Goal: Task Accomplishment & Management: Use online tool/utility

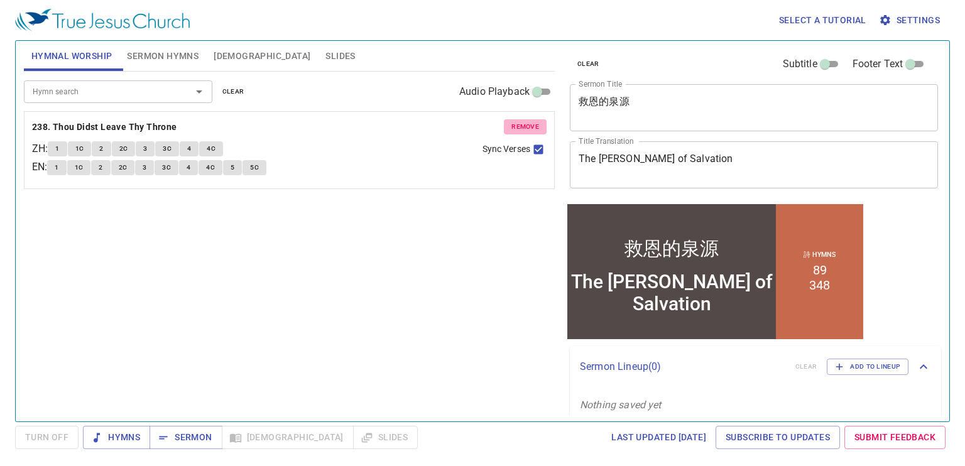
click at [515, 122] on span "remove" at bounding box center [525, 126] width 28 height 11
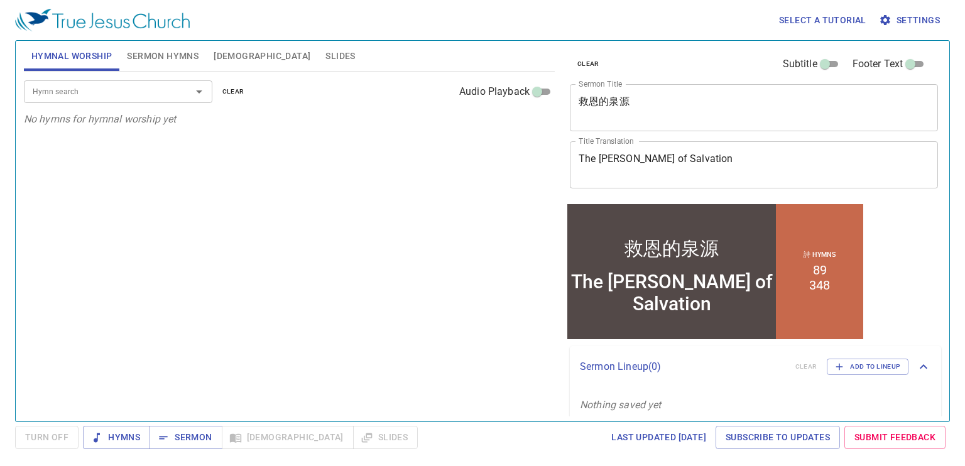
click at [168, 58] on span "Sermon Hymns" at bounding box center [163, 56] width 72 height 16
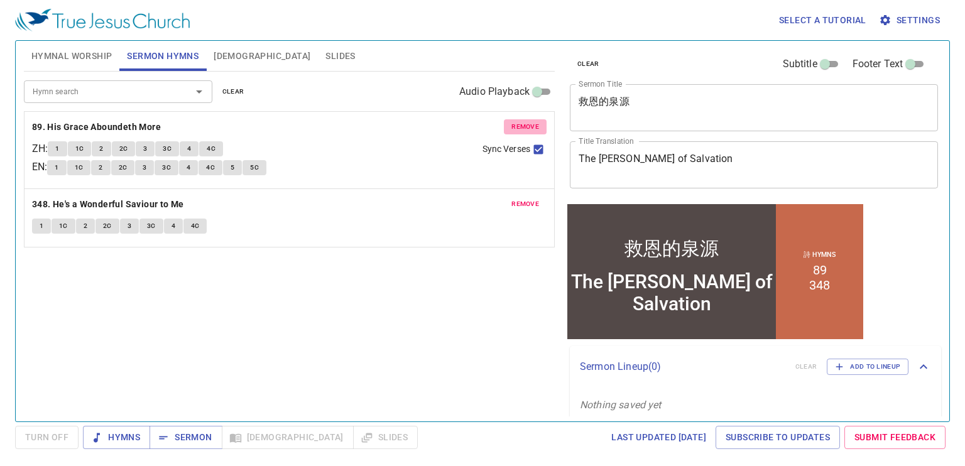
click at [516, 126] on span "remove" at bounding box center [525, 126] width 28 height 11
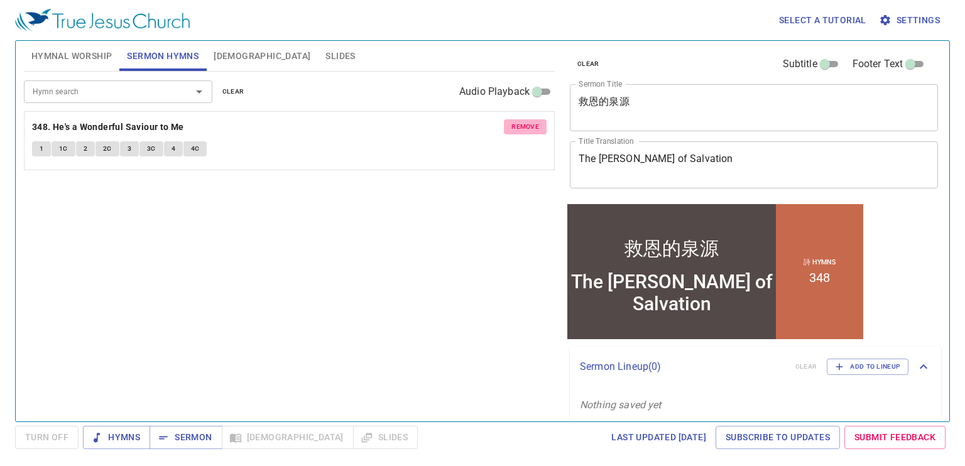
click at [516, 126] on span "remove" at bounding box center [525, 126] width 28 height 11
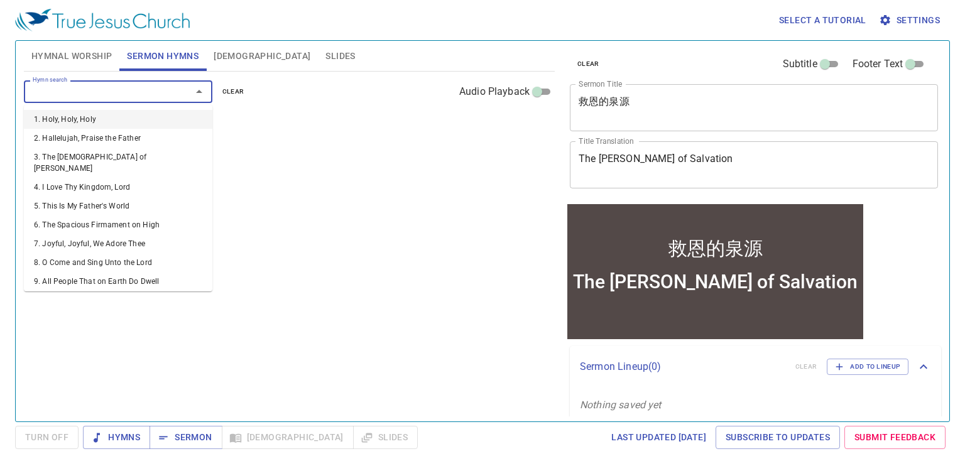
click at [166, 87] on input "Hymn search" at bounding box center [100, 91] width 144 height 14
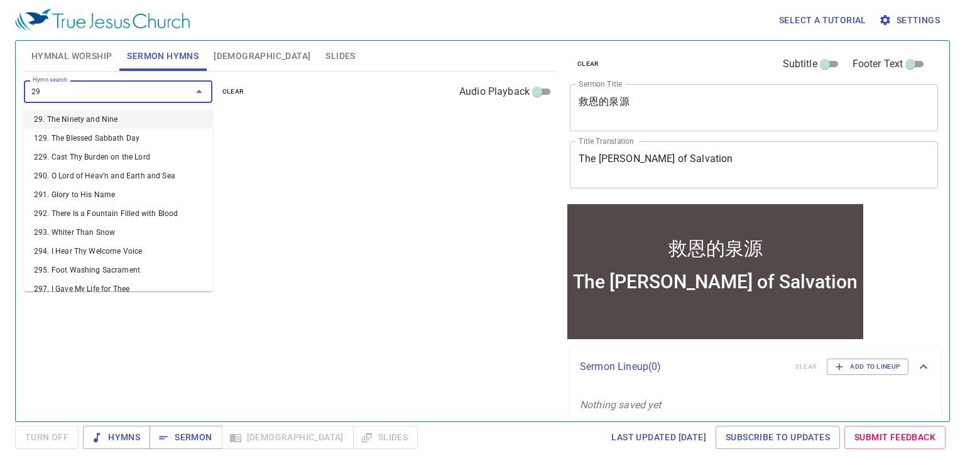
type input "291"
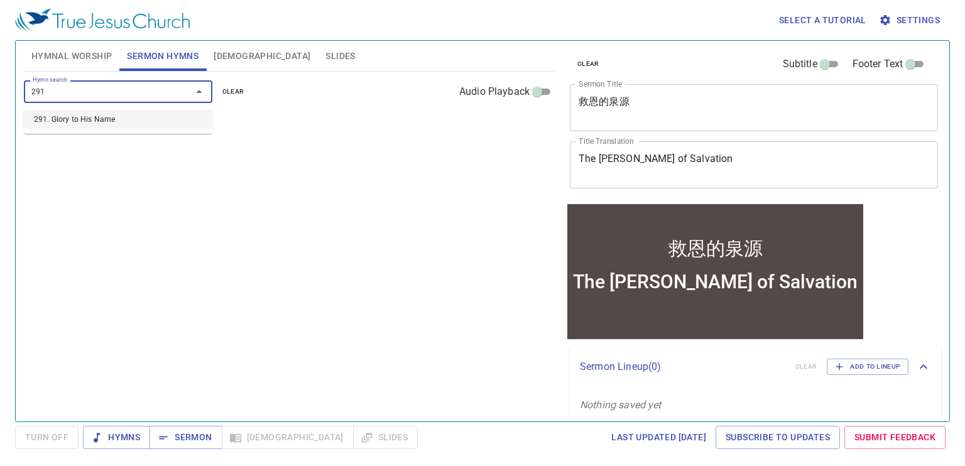
click at [166, 118] on li "291. Glory to His Name" at bounding box center [118, 119] width 188 height 19
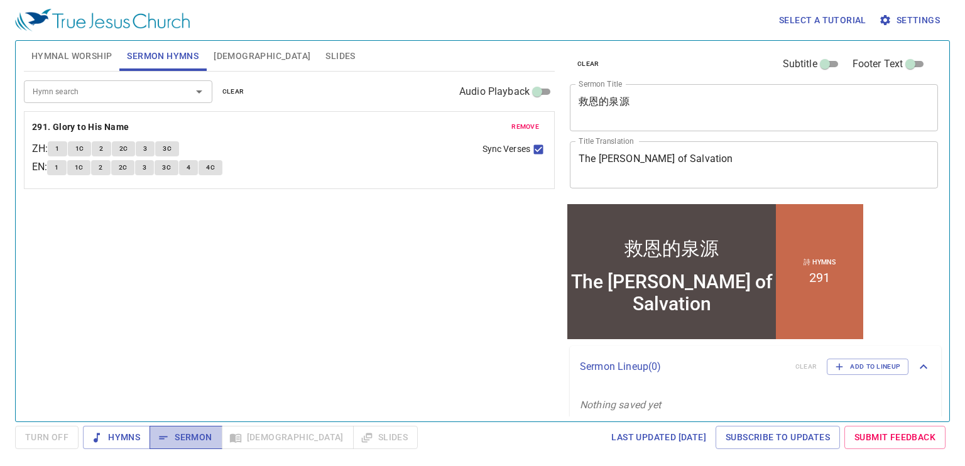
click at [188, 440] on span "Sermon" at bounding box center [186, 438] width 52 height 16
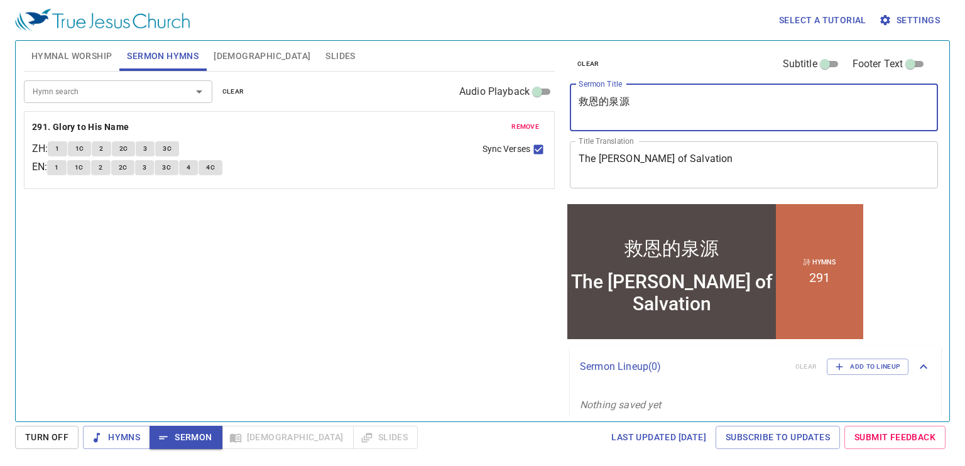
click at [656, 97] on textarea "救恩的泉源" at bounding box center [754, 108] width 351 height 24
type textarea "救恩的泉源 (2)"
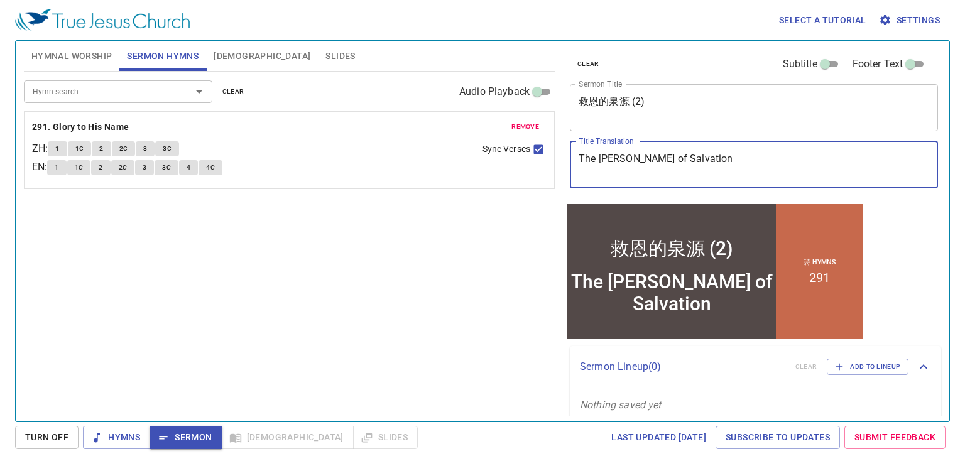
click at [695, 170] on textarea "The Wells of Salvation" at bounding box center [754, 165] width 351 height 24
click at [697, 156] on textarea "The Wells of Salvation" at bounding box center [754, 165] width 351 height 24
type textarea "The Wells of Salvation (2)"
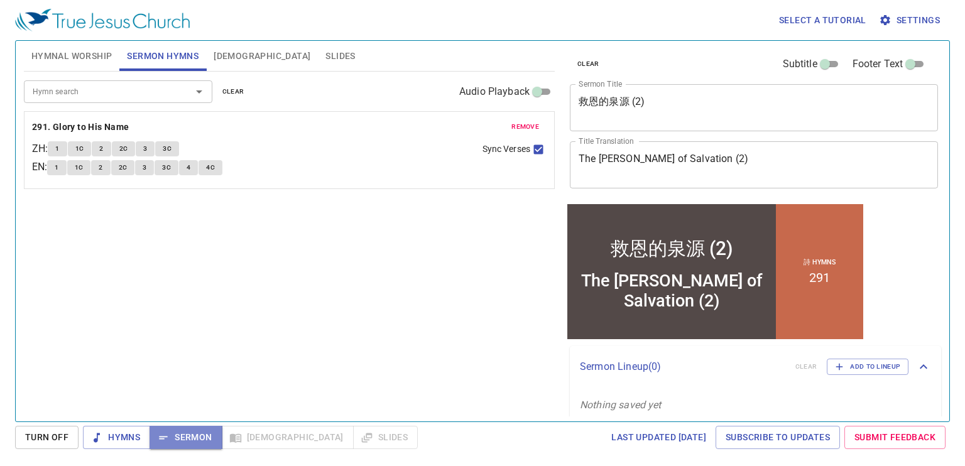
click at [186, 433] on span "Sermon" at bounding box center [186, 438] width 52 height 16
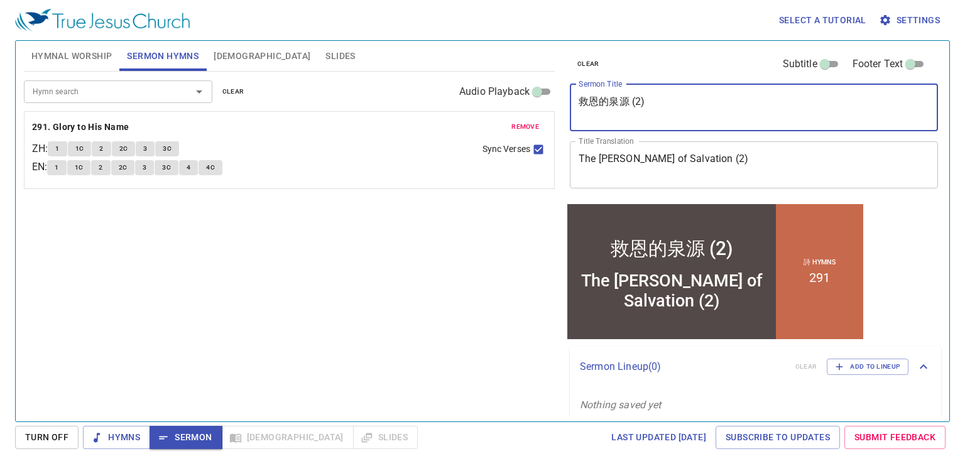
click at [641, 100] on textarea "救恩的泉源 (2)" at bounding box center [754, 108] width 351 height 24
type textarea "救恩的泉源 (二)"
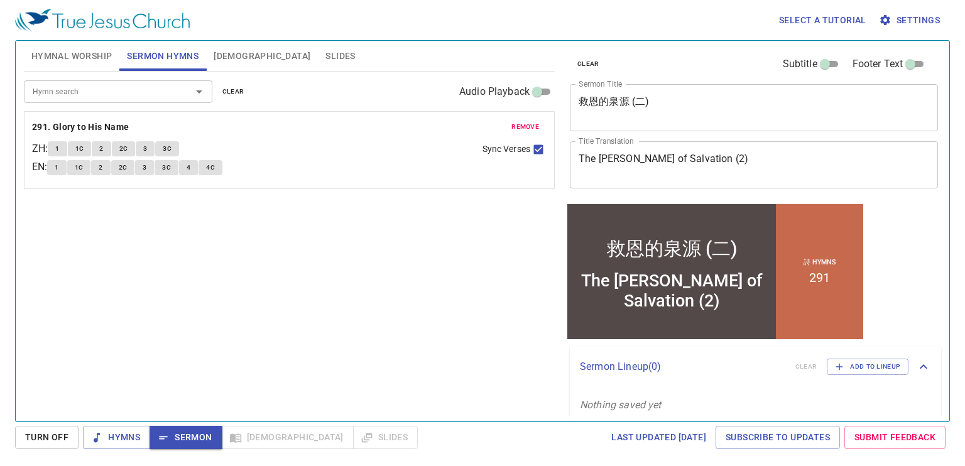
click at [821, 223] on div "詩 Hymns 291" at bounding box center [819, 271] width 87 height 135
click at [837, 231] on div "詩 Hymns 291" at bounding box center [819, 271] width 87 height 135
click at [55, 167] on button "1" at bounding box center [56, 167] width 19 height 15
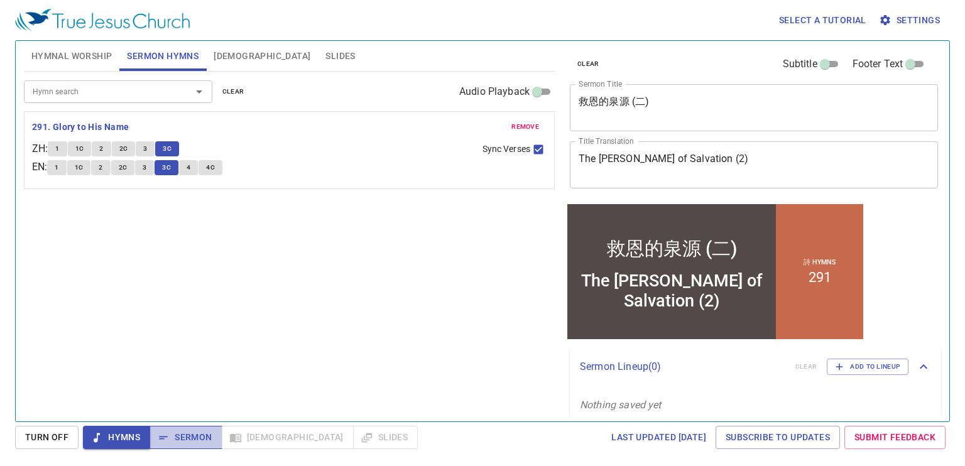
click at [197, 438] on span "Sermon" at bounding box center [186, 438] width 52 height 16
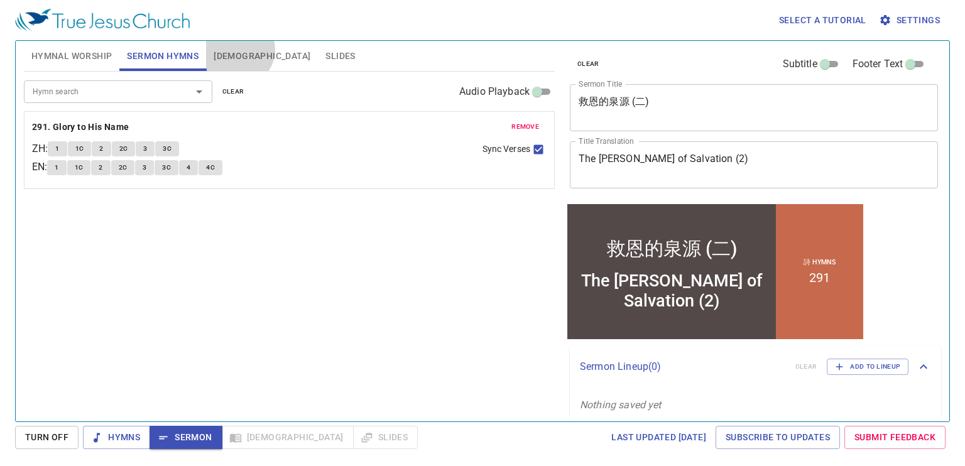
click at [237, 50] on span "[DEMOGRAPHIC_DATA]" at bounding box center [262, 56] width 97 height 16
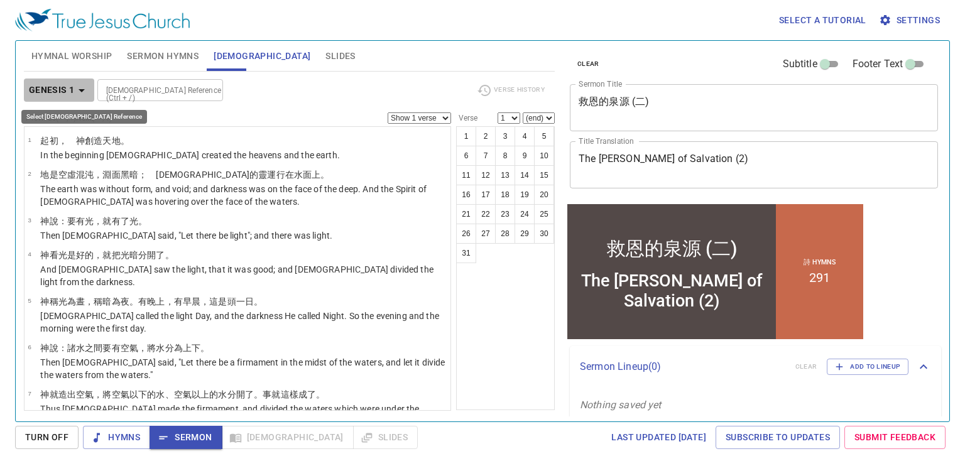
click at [74, 88] on icon "button" at bounding box center [81, 90] width 15 height 15
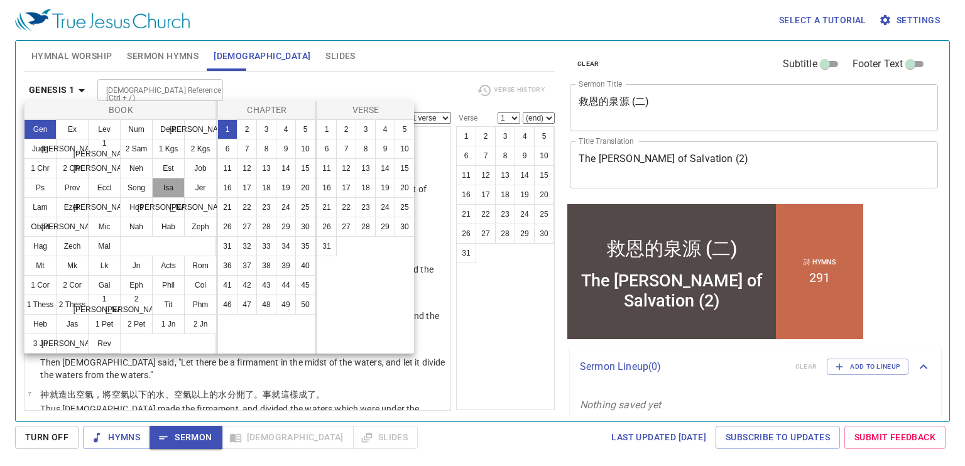
click at [168, 185] on button "Isa" at bounding box center [168, 188] width 33 height 20
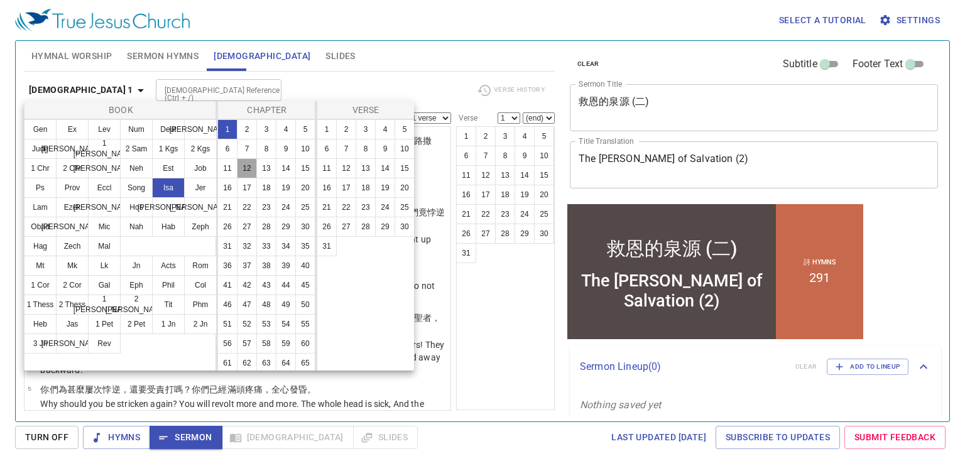
click at [257, 166] on button "12" at bounding box center [247, 168] width 20 height 20
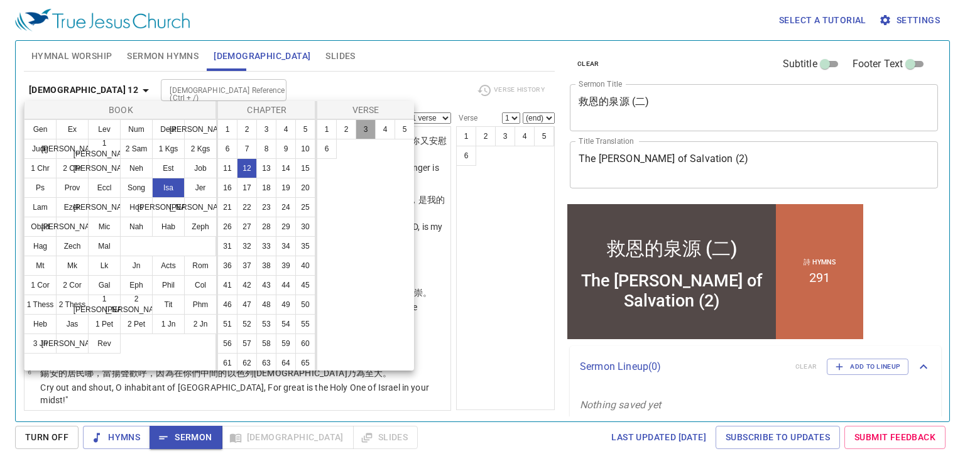
click at [365, 126] on button "3" at bounding box center [366, 129] width 20 height 20
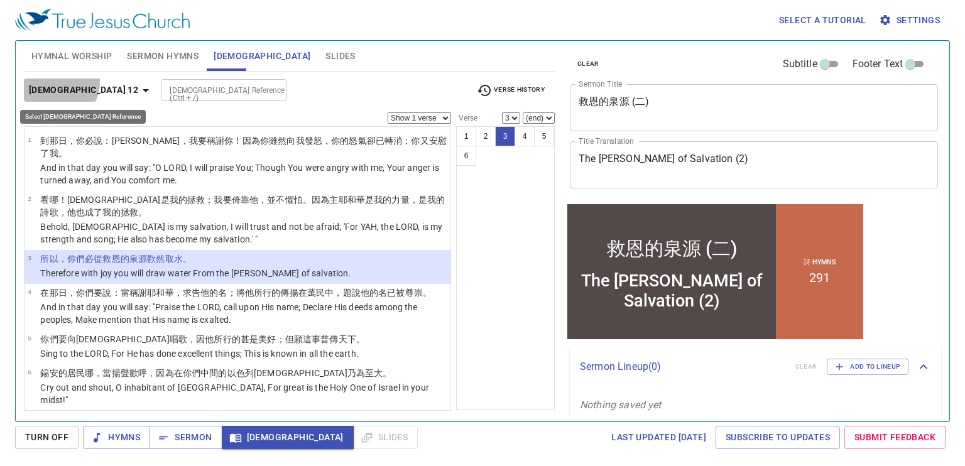
click at [59, 83] on b "Isaiah 12" at bounding box center [83, 90] width 109 height 16
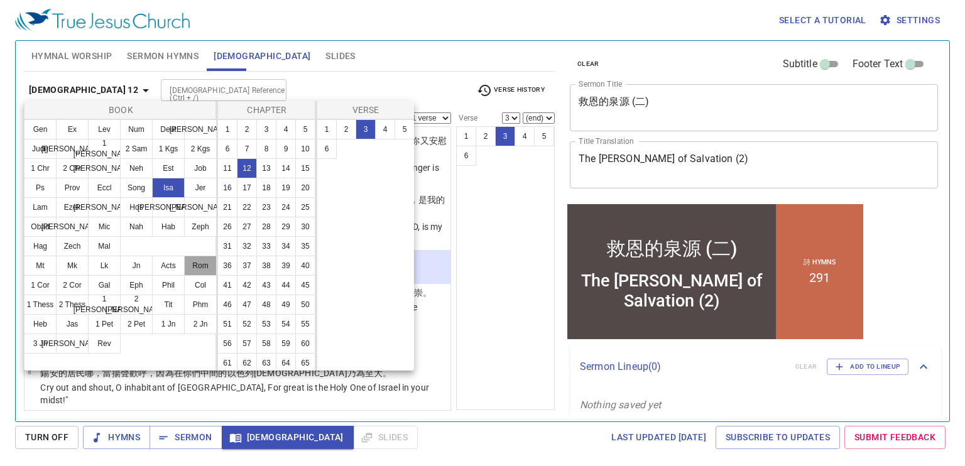
click at [197, 270] on button "Rom" at bounding box center [200, 266] width 33 height 20
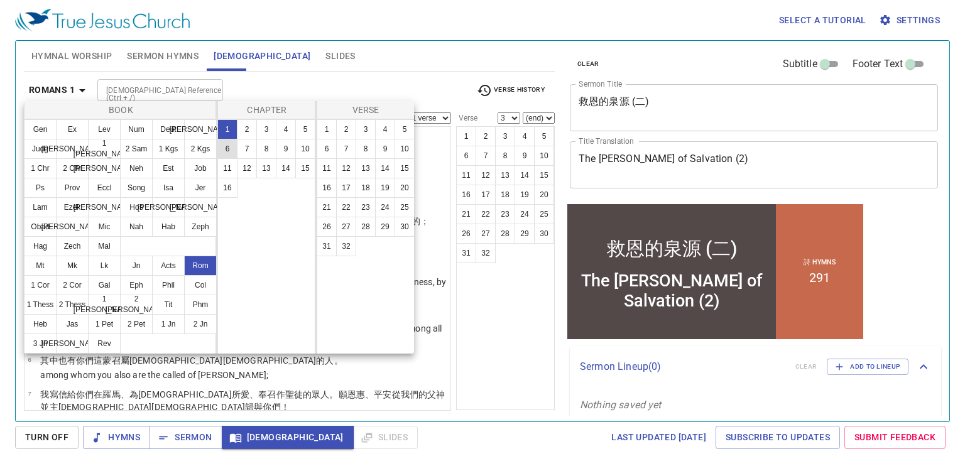
click at [228, 148] on button "6" at bounding box center [227, 149] width 20 height 20
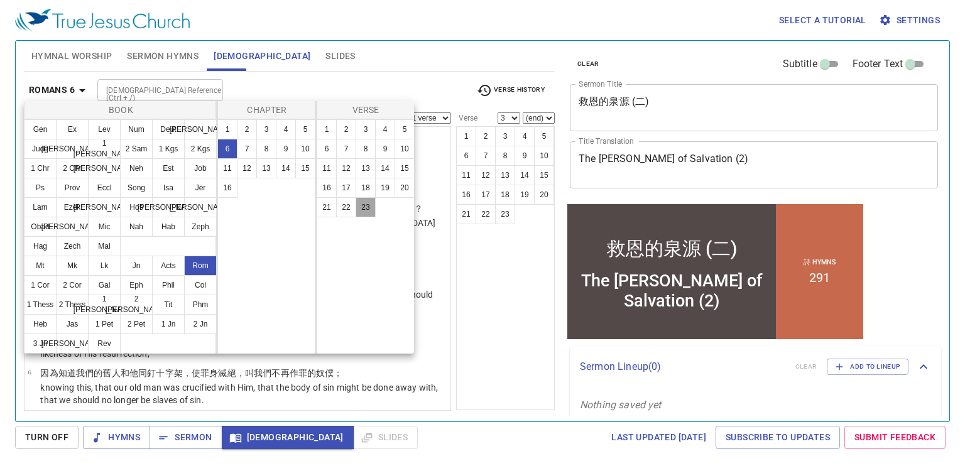
click at [361, 202] on button "23" at bounding box center [366, 207] width 20 height 20
select select "23"
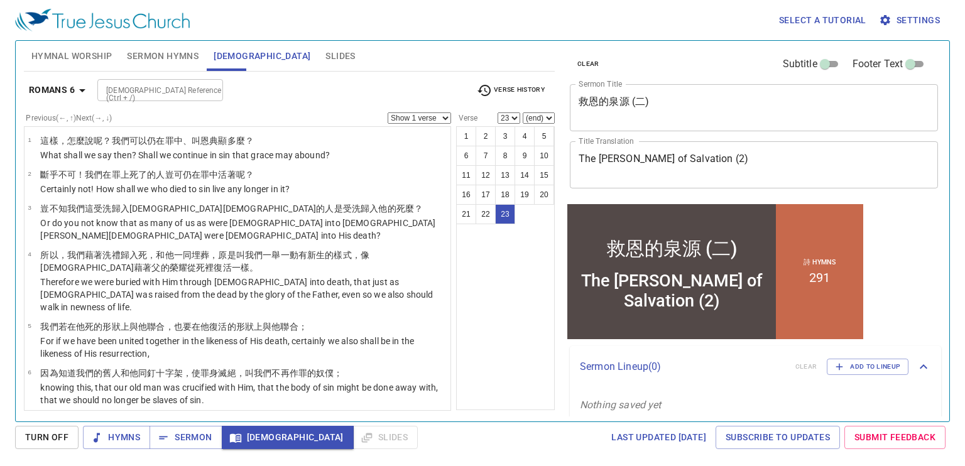
scroll to position [721, 0]
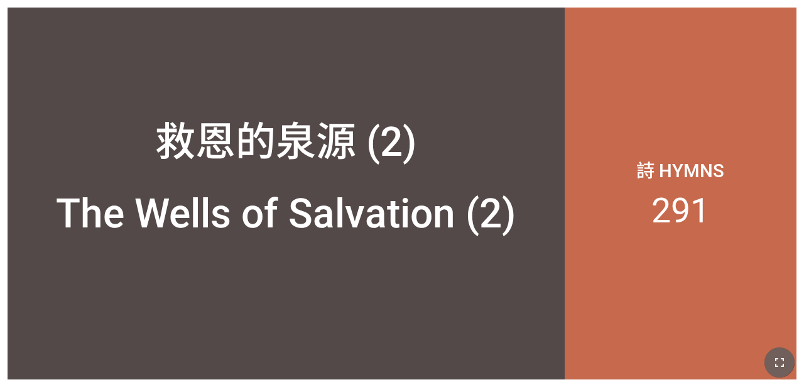
click at [502, 358] on icon "button" at bounding box center [779, 362] width 15 height 15
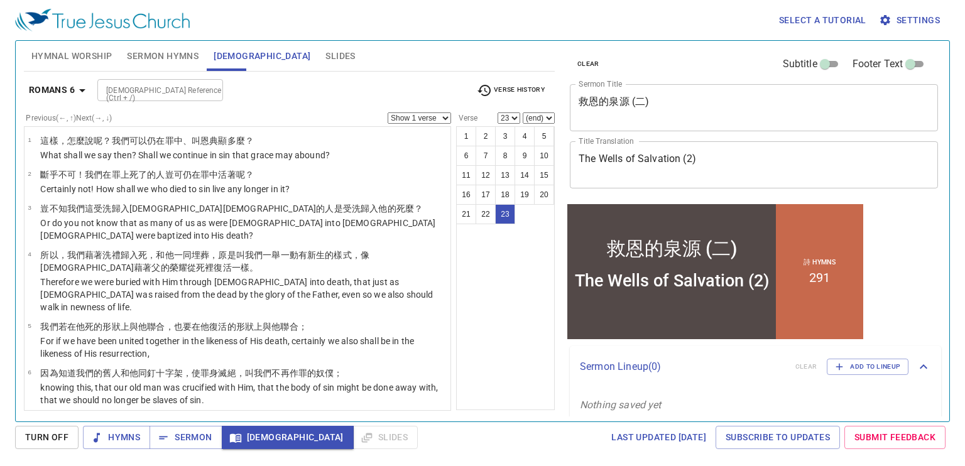
scroll to position [721, 0]
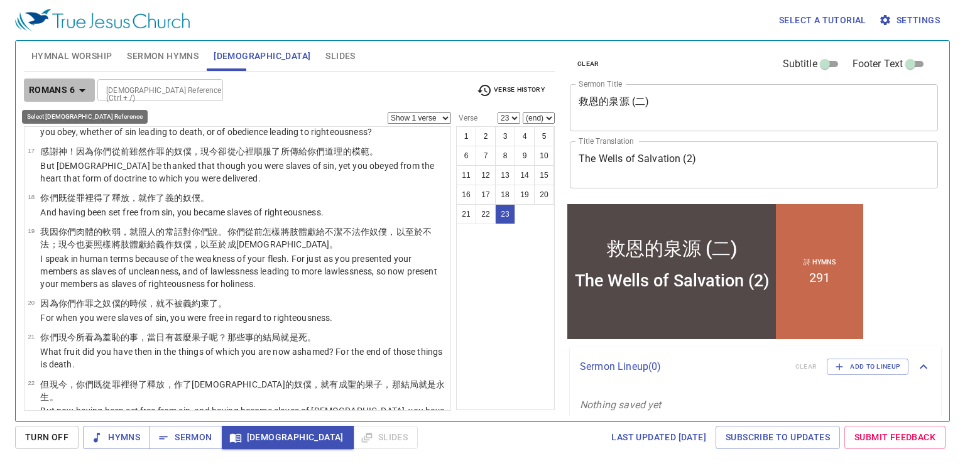
click at [72, 86] on b "Romans 6" at bounding box center [52, 90] width 46 height 16
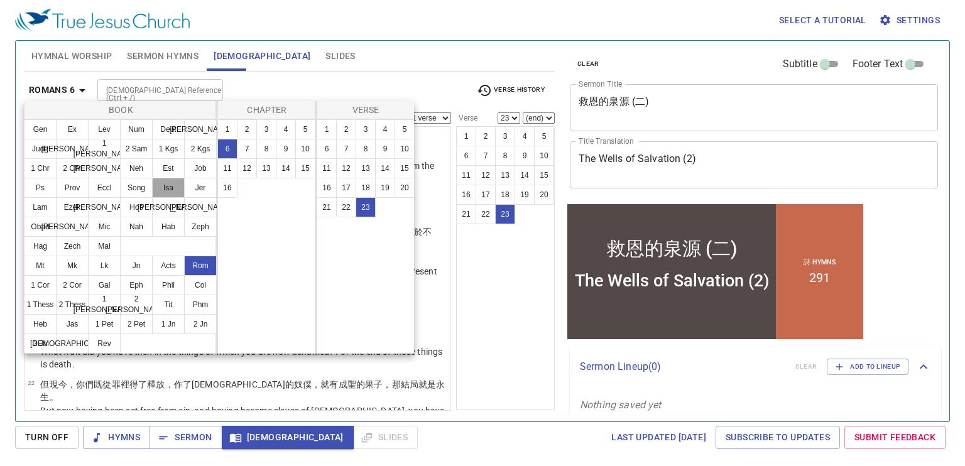
click at [168, 190] on button "Isa" at bounding box center [168, 188] width 33 height 20
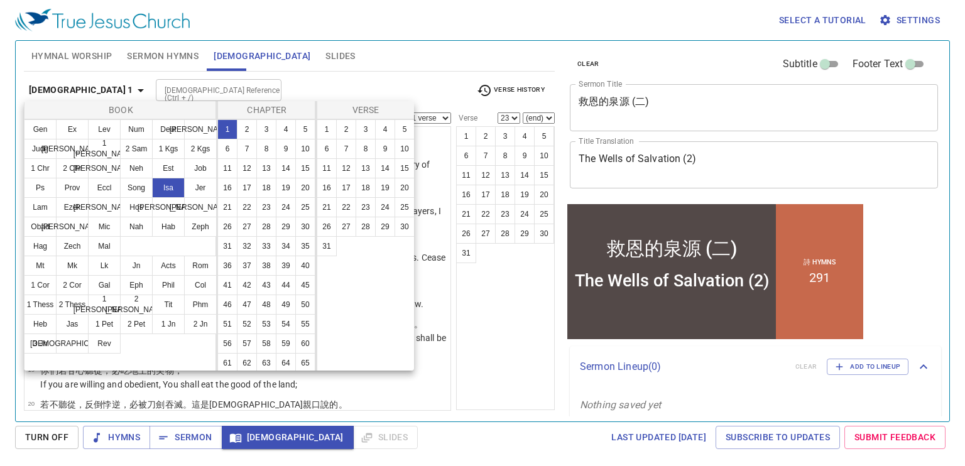
scroll to position [0, 0]
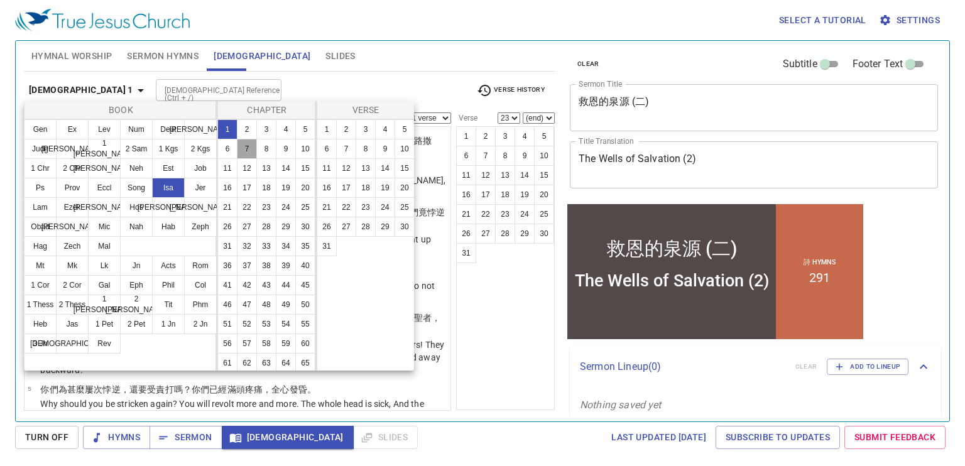
click at [257, 149] on button "7" at bounding box center [247, 149] width 20 height 20
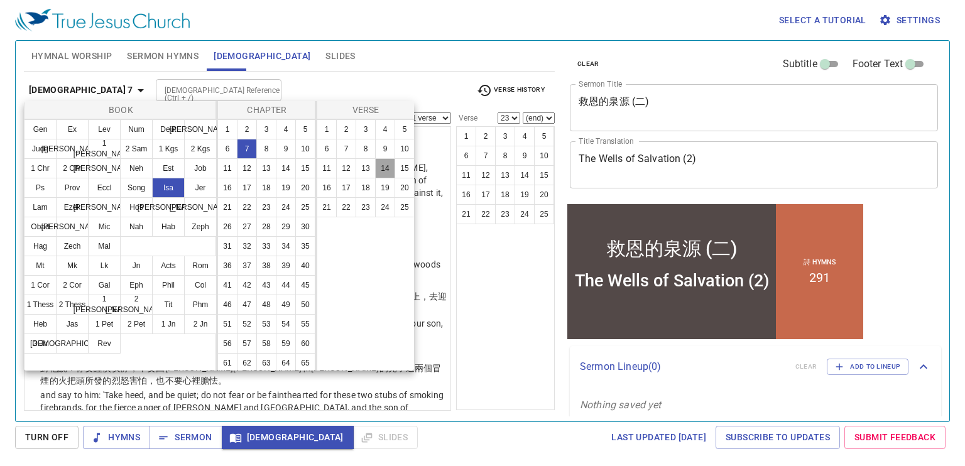
click at [383, 169] on button "14" at bounding box center [385, 168] width 20 height 20
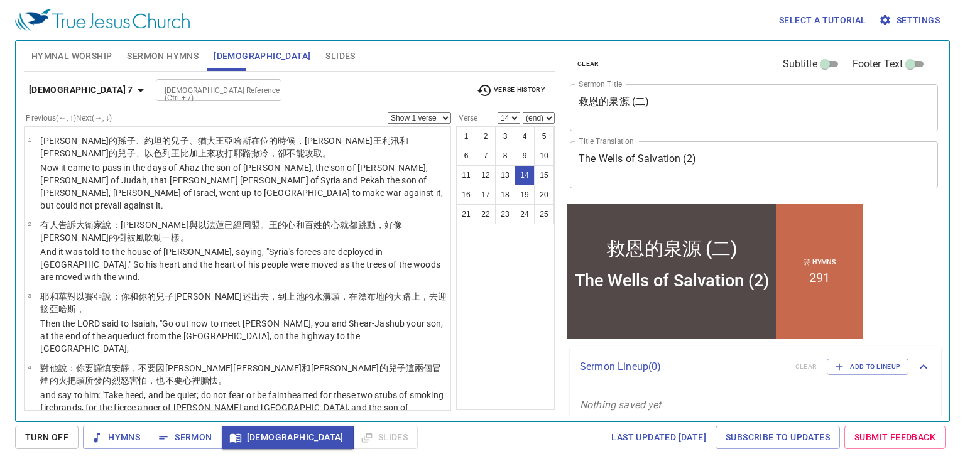
scroll to position [510, 0]
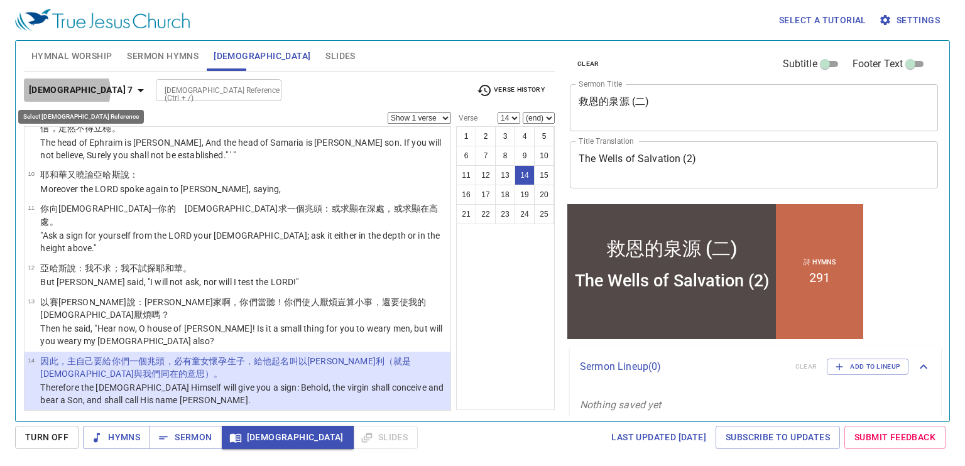
click at [133, 91] on icon "button" at bounding box center [140, 90] width 15 height 15
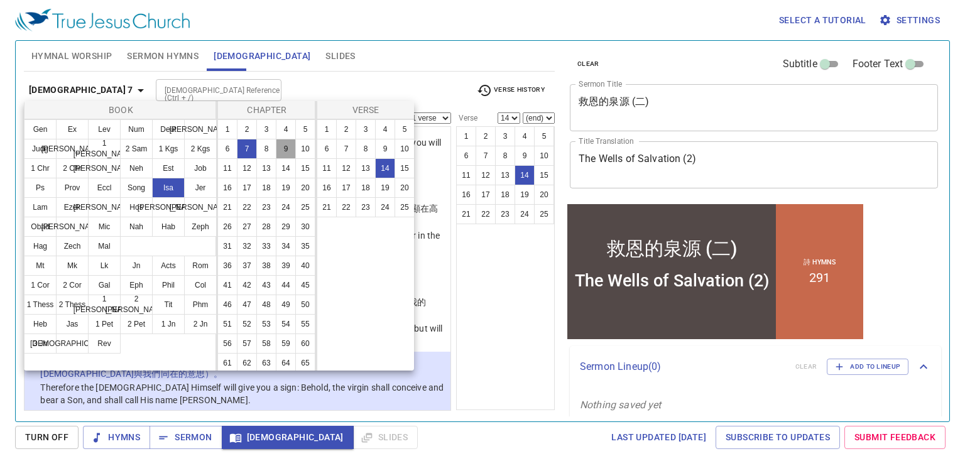
click at [276, 159] on button "9" at bounding box center [286, 149] width 20 height 20
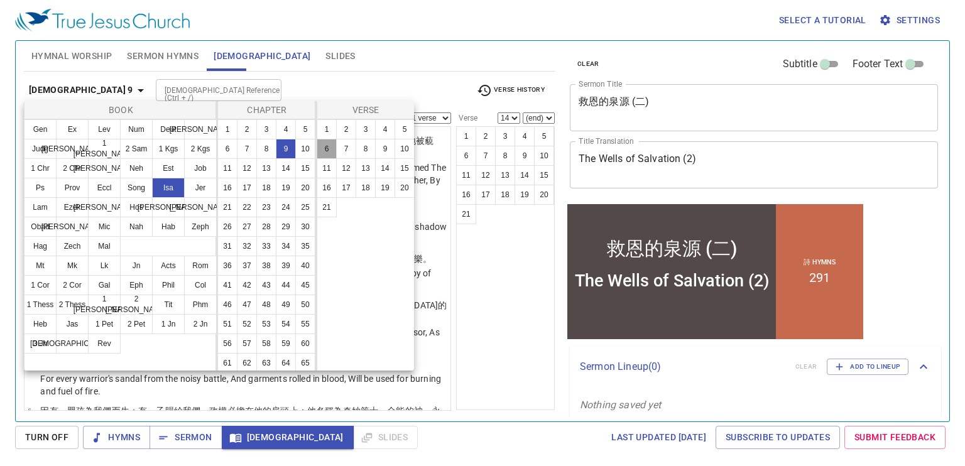
click at [332, 151] on button "6" at bounding box center [327, 149] width 20 height 20
select select "6"
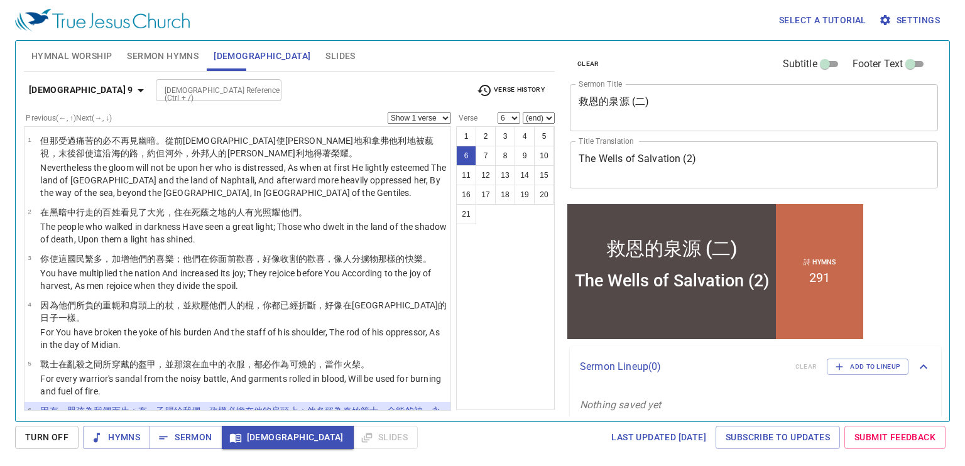
scroll to position [150, 0]
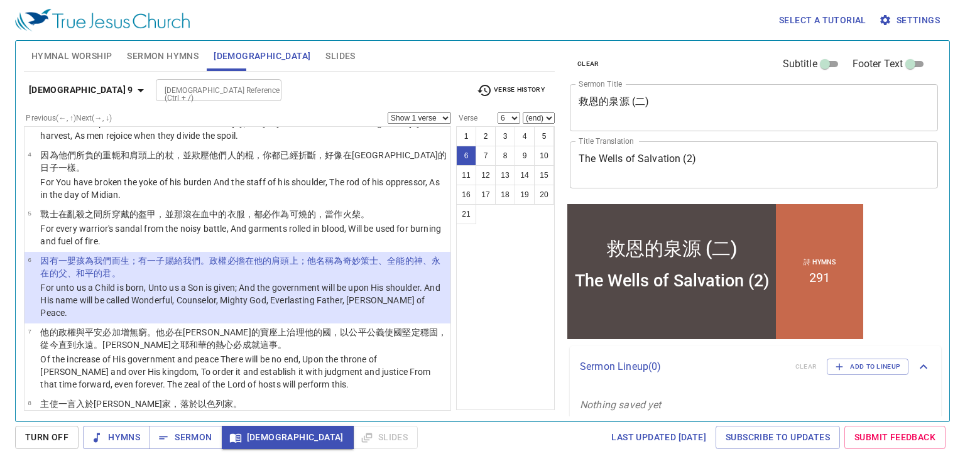
click at [543, 114] on select "(end) 7 8 9 10 11 12 13 14 15 16 17 18 19 20 21" at bounding box center [539, 117] width 32 height 11
select select "7"
click at [523, 112] on select "(end) 7 8 9 10 11 12 13 14 15 16 17 18 19 20 21" at bounding box center [539, 117] width 32 height 11
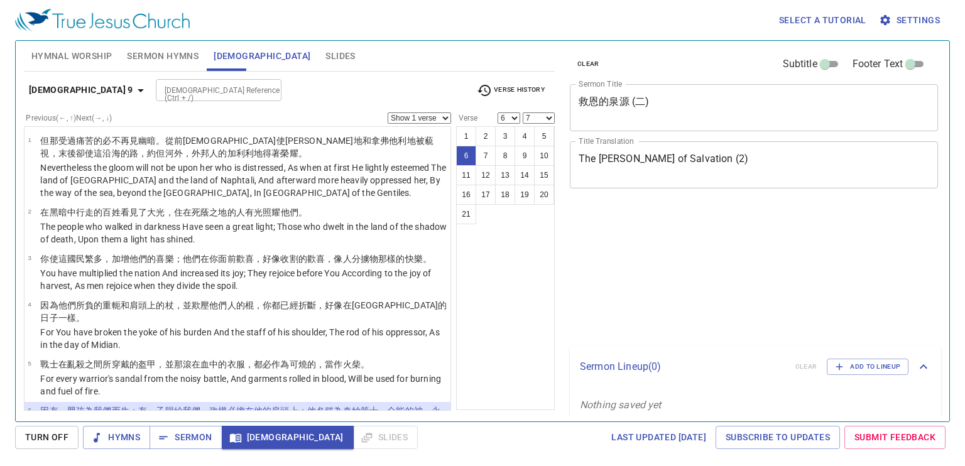
select select "6"
select select "7"
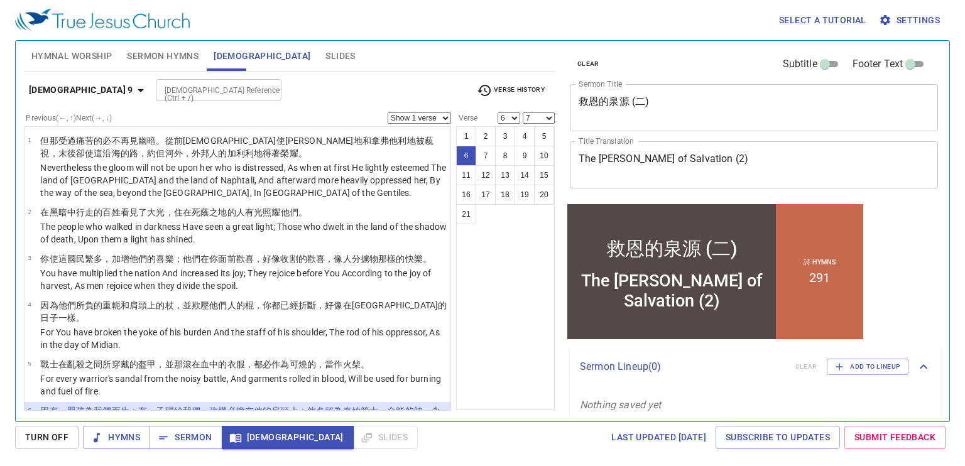
scroll to position [150, 0]
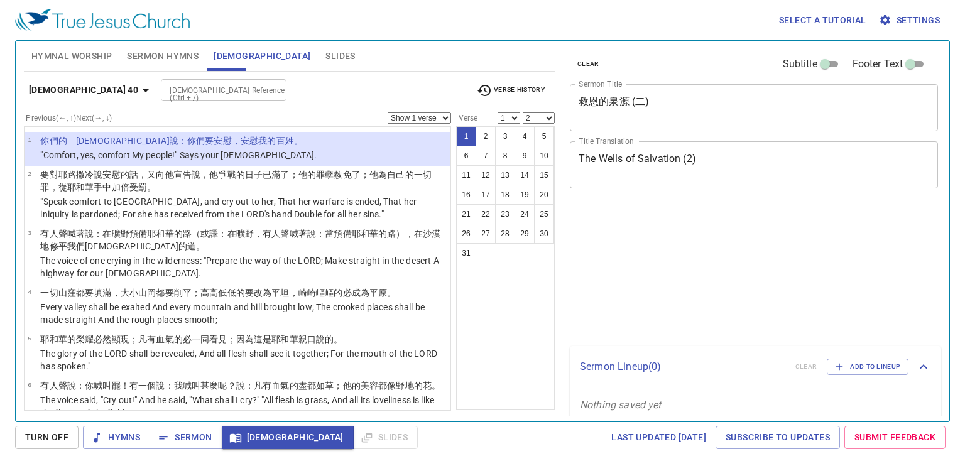
select select "2"
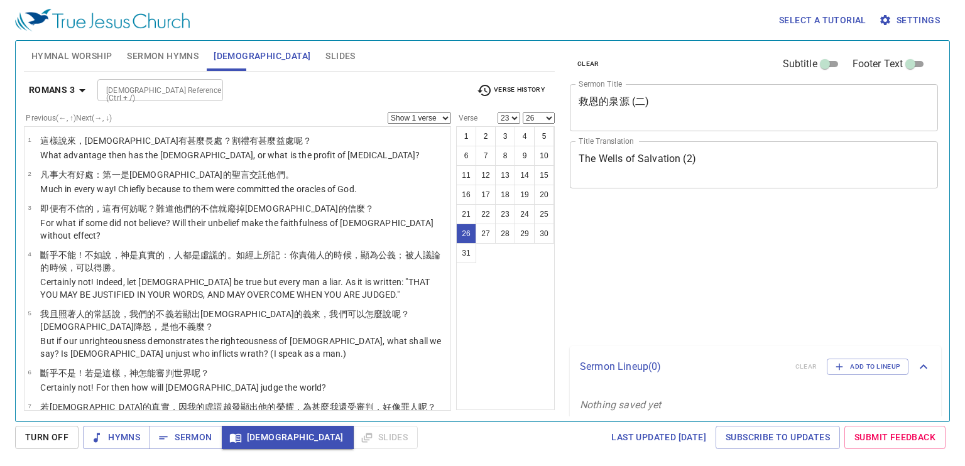
select select "23"
select select "26"
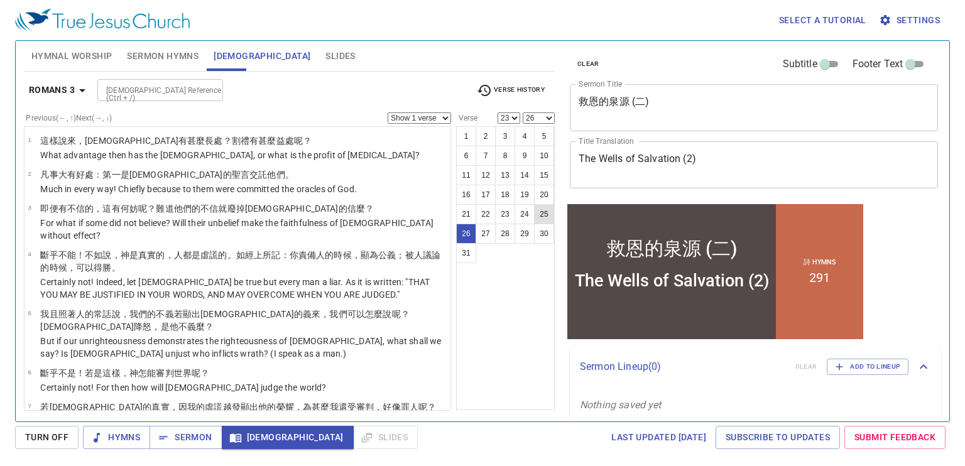
click at [542, 222] on button "25" at bounding box center [544, 214] width 20 height 20
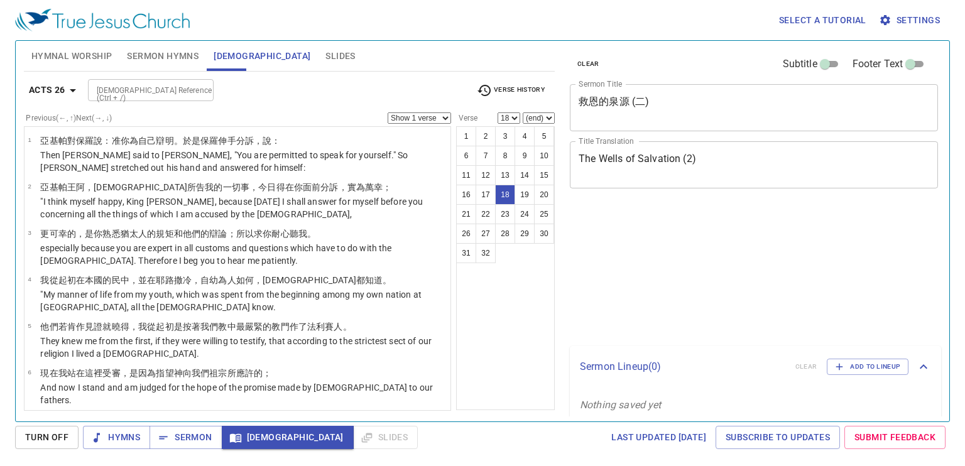
select select "18"
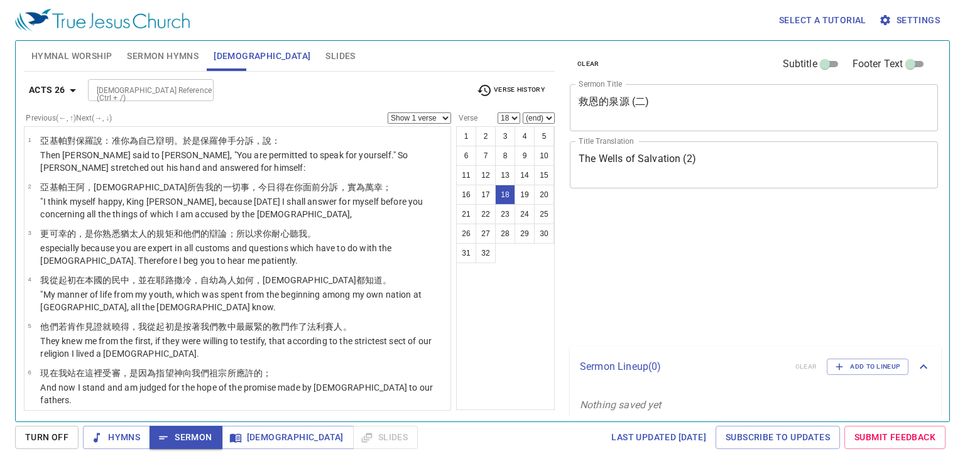
select select "18"
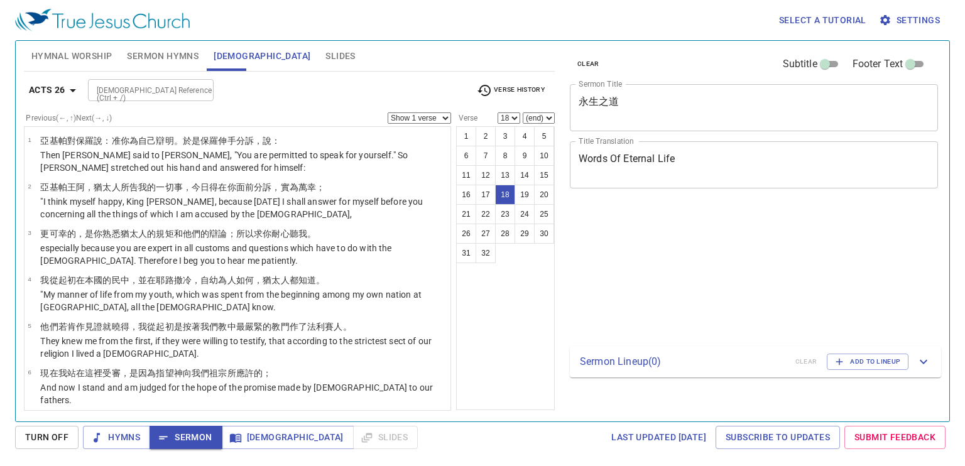
select select "18"
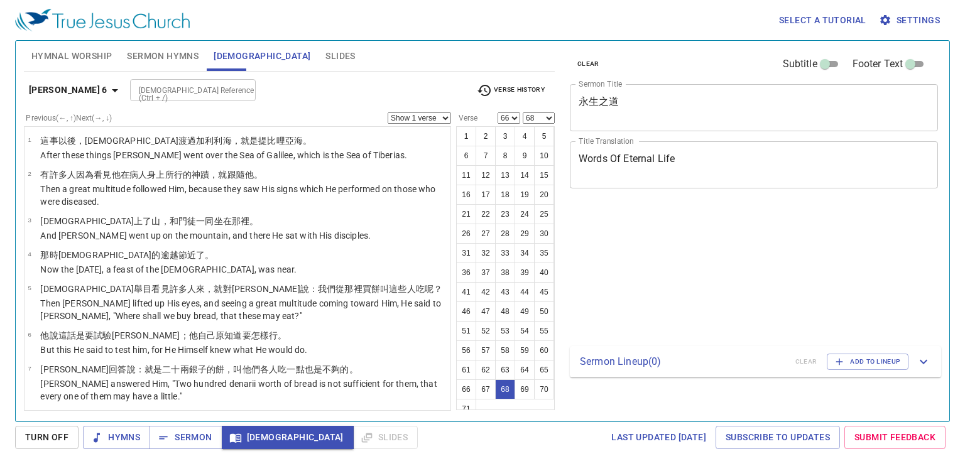
select select "66"
select select "68"
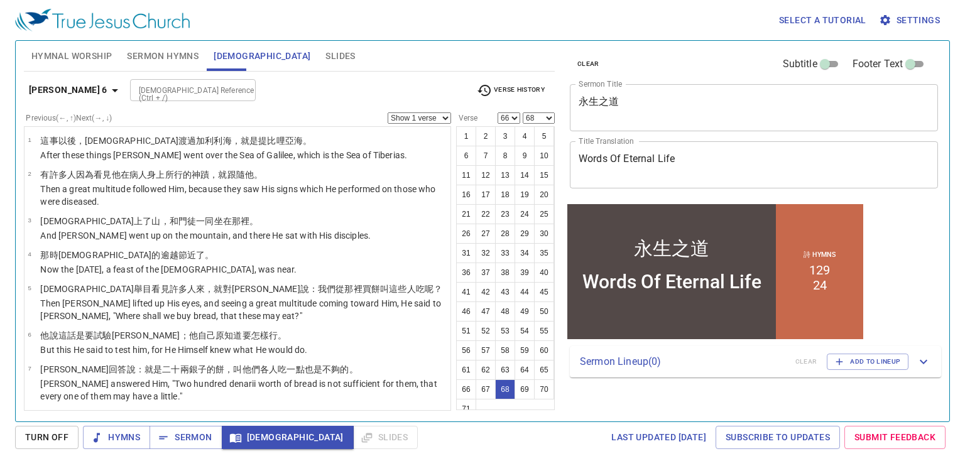
scroll to position [2652, 0]
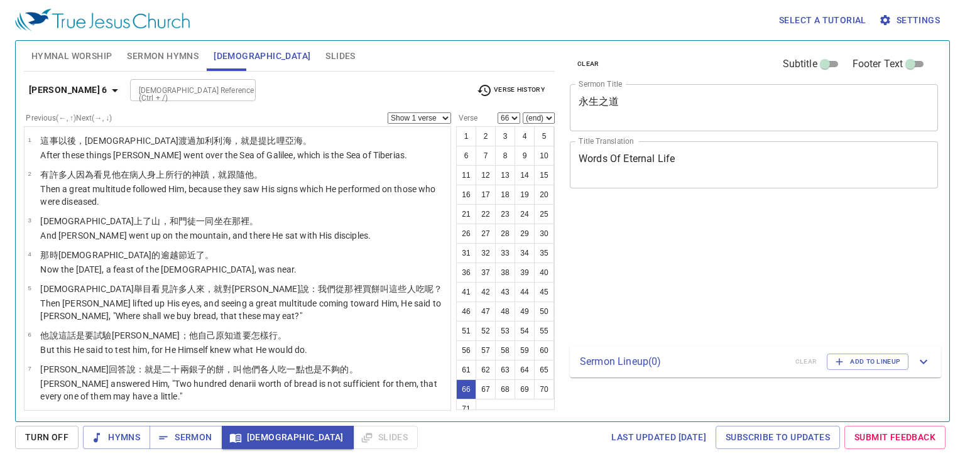
select select "66"
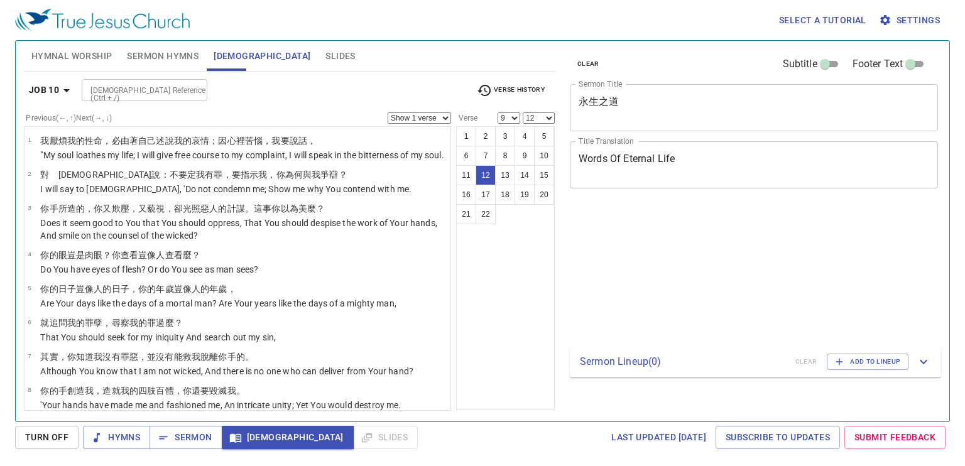
select select "9"
select select "12"
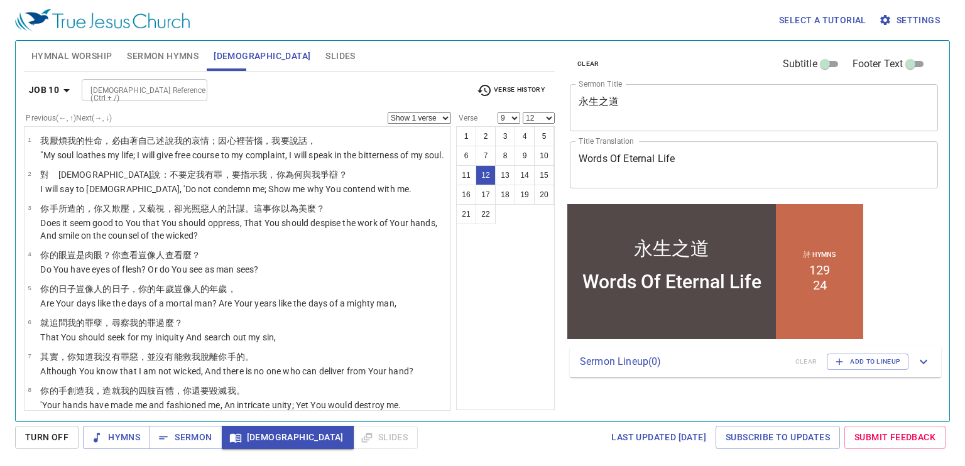
scroll to position [177, 0]
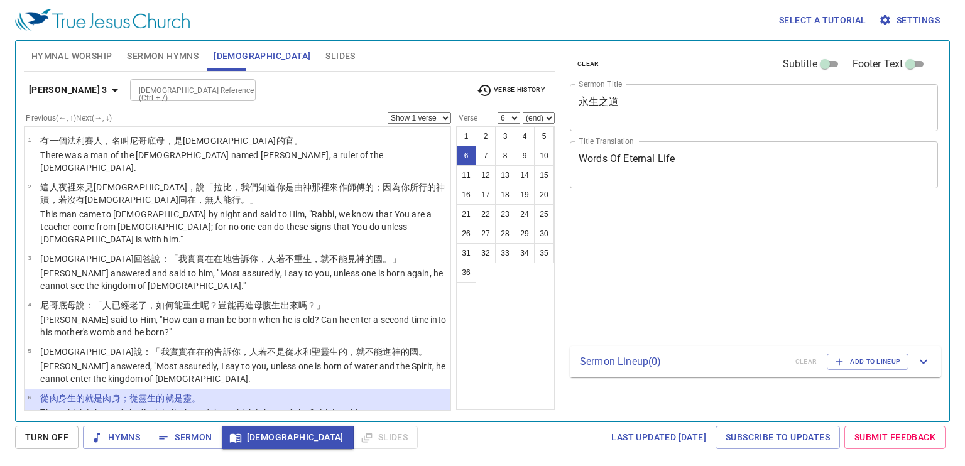
select select "6"
